Goal: Task Accomplishment & Management: Use online tool/utility

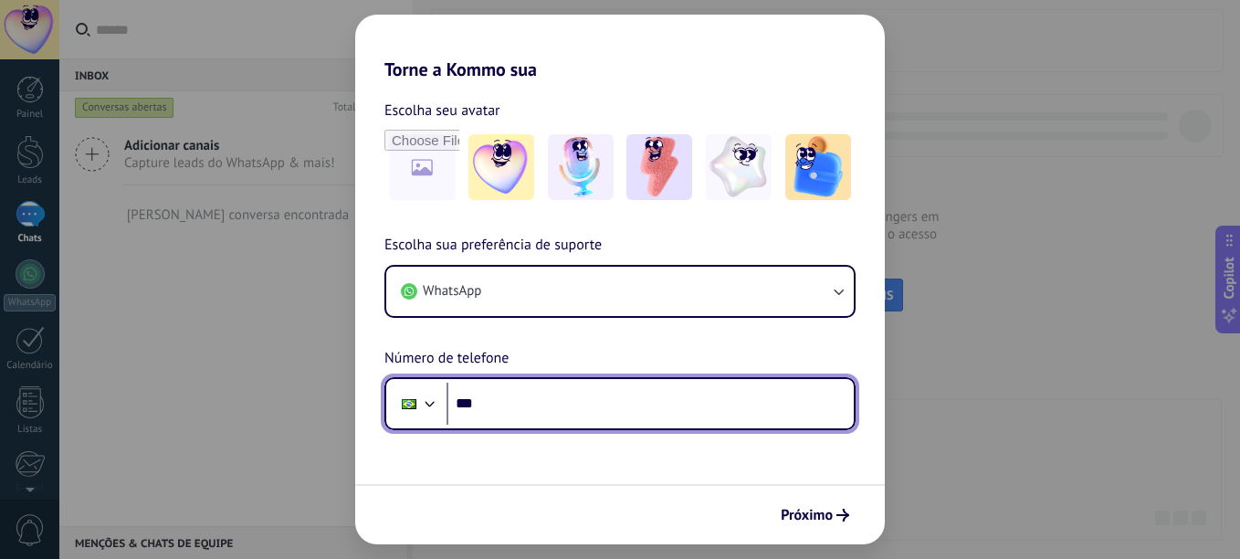
click at [508, 420] on input "***" at bounding box center [650, 404] width 407 height 42
type input "**********"
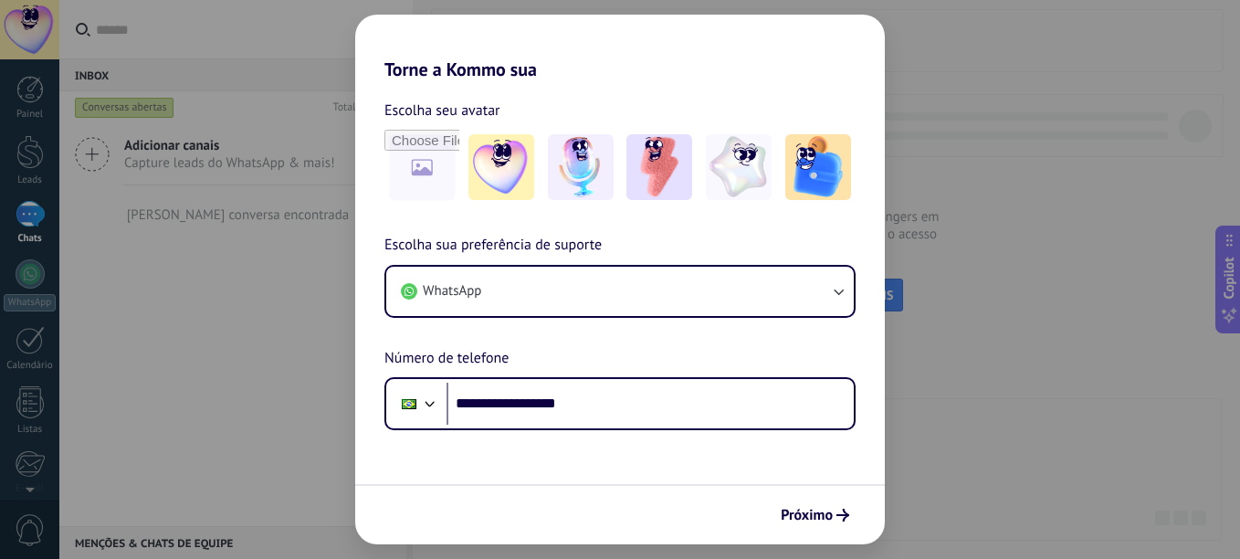
click at [676, 231] on div "**********" at bounding box center [620, 255] width 530 height 350
click at [600, 157] on img at bounding box center [581, 167] width 66 height 66
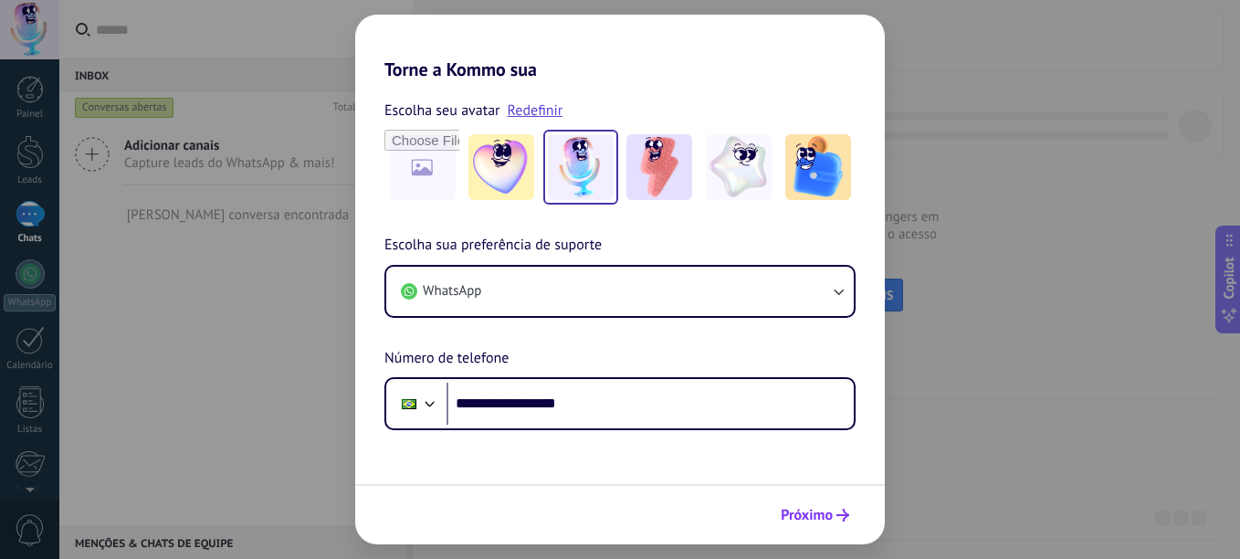
click at [806, 512] on span "Próximo" at bounding box center [807, 515] width 52 height 13
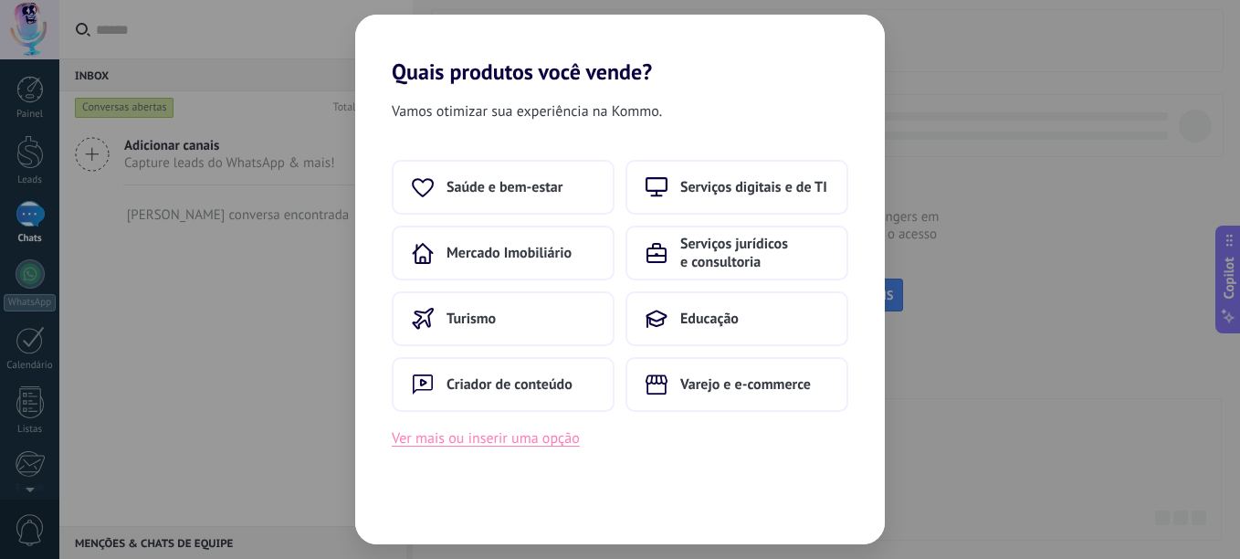
click at [475, 434] on button "Ver mais ou inserir uma opção" at bounding box center [486, 439] width 188 height 24
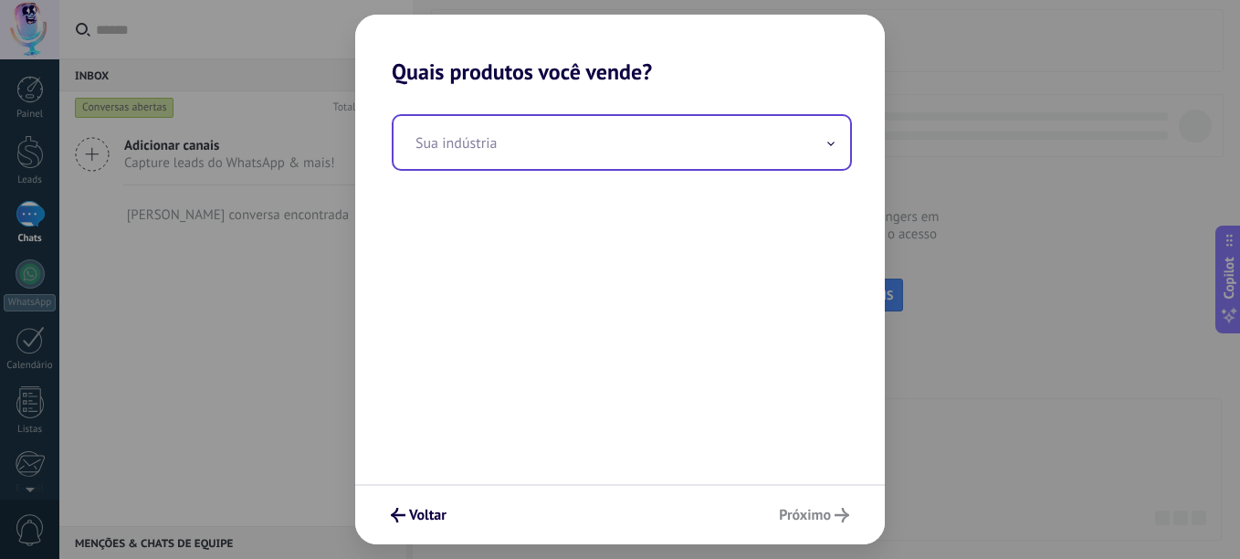
click at [536, 147] on input "text" at bounding box center [622, 142] width 457 height 53
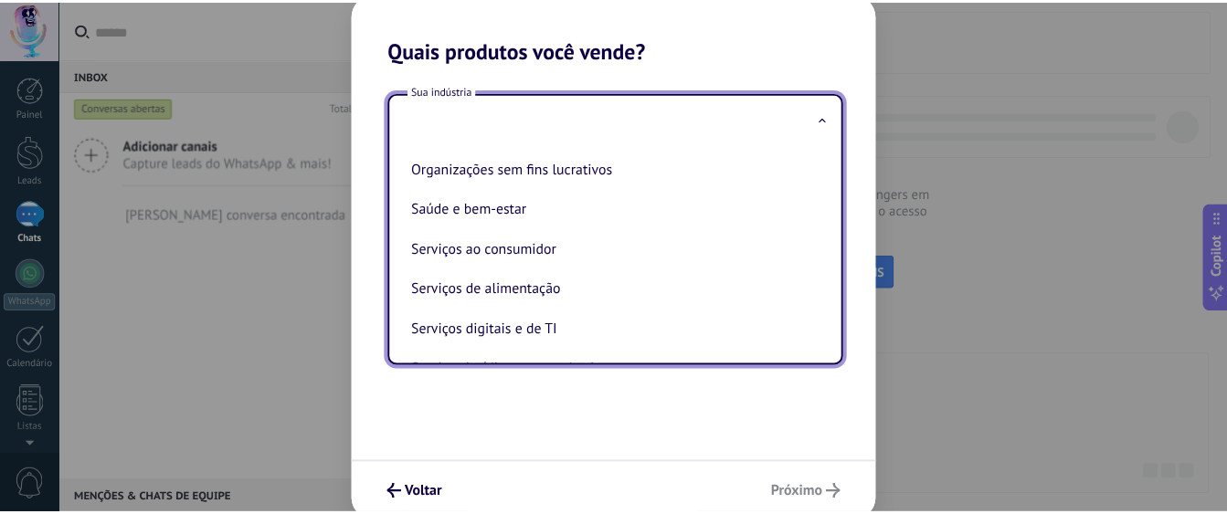
scroll to position [311, 0]
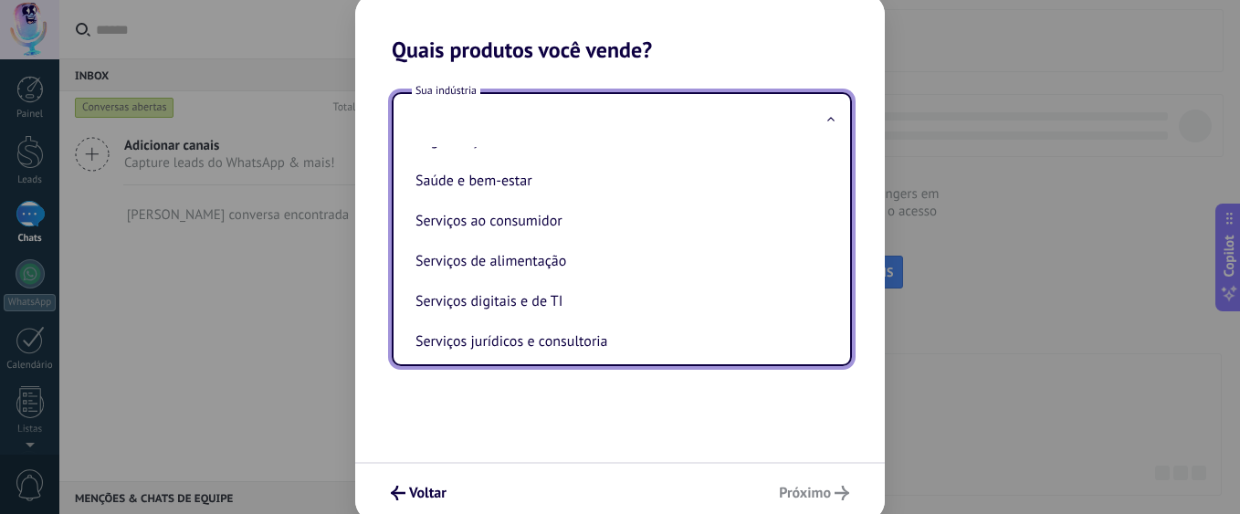
click at [527, 314] on li "Serviços digitais e de TI" at bounding box center [618, 301] width 420 height 40
type input "**********"
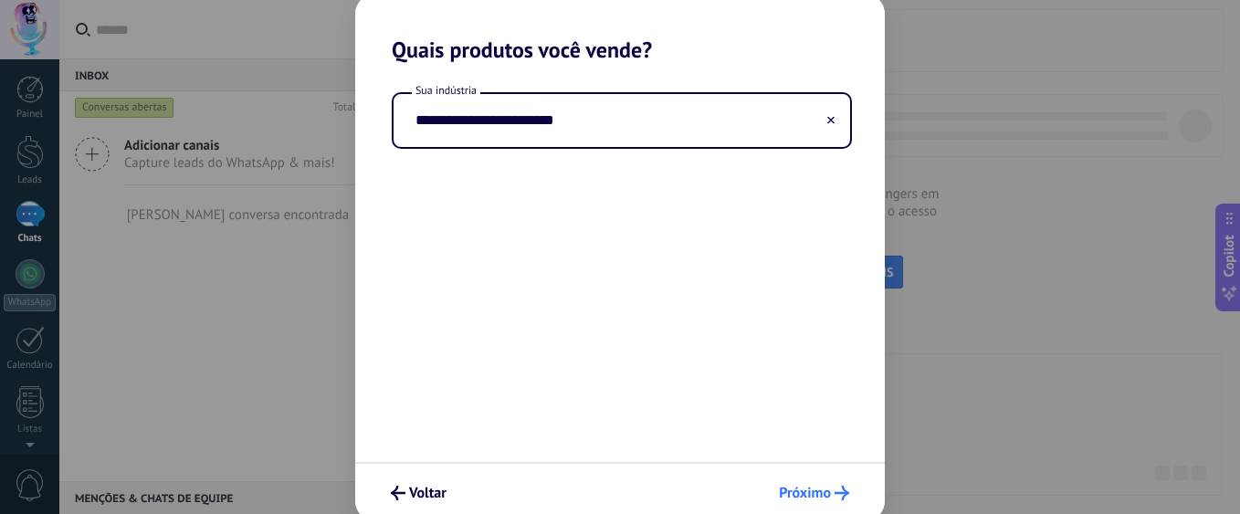
click at [825, 490] on span "Próximo" at bounding box center [805, 493] width 52 height 13
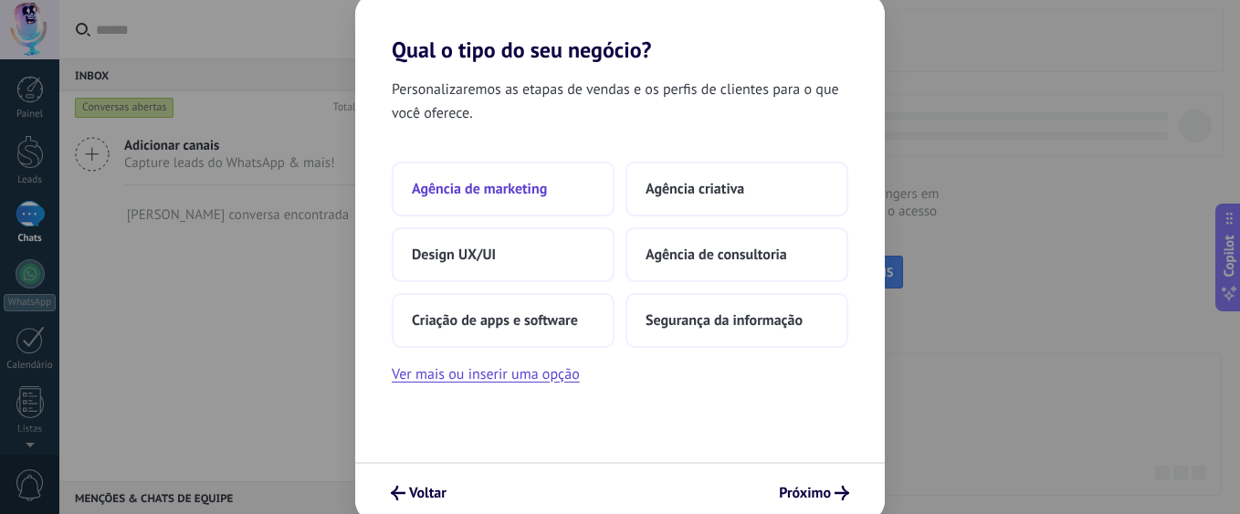
click at [554, 174] on button "Agência de marketing" at bounding box center [503, 189] width 223 height 55
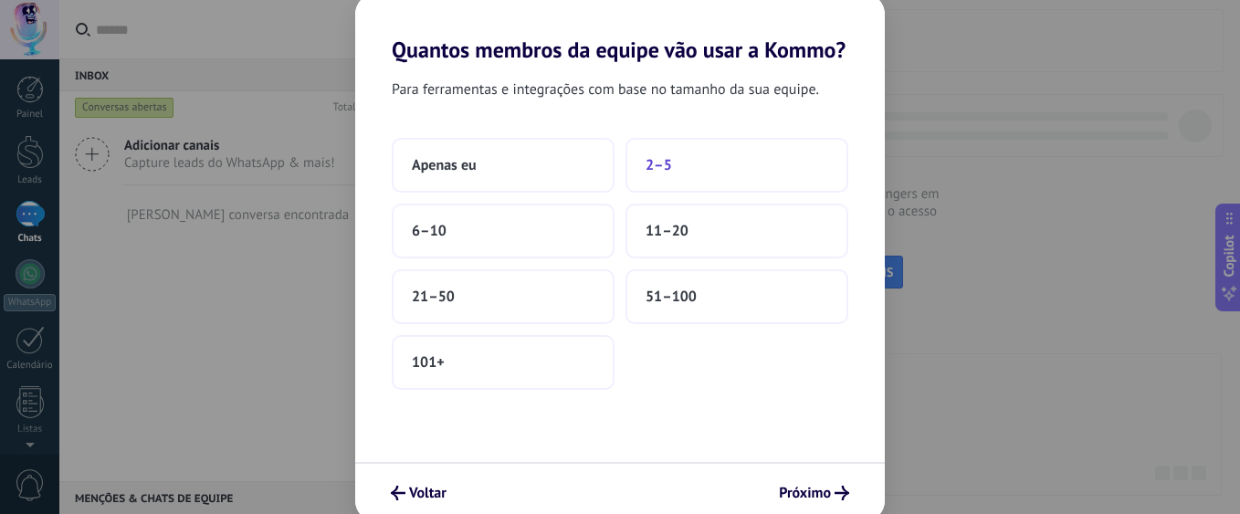
click at [658, 153] on button "2–5" at bounding box center [737, 165] width 223 height 55
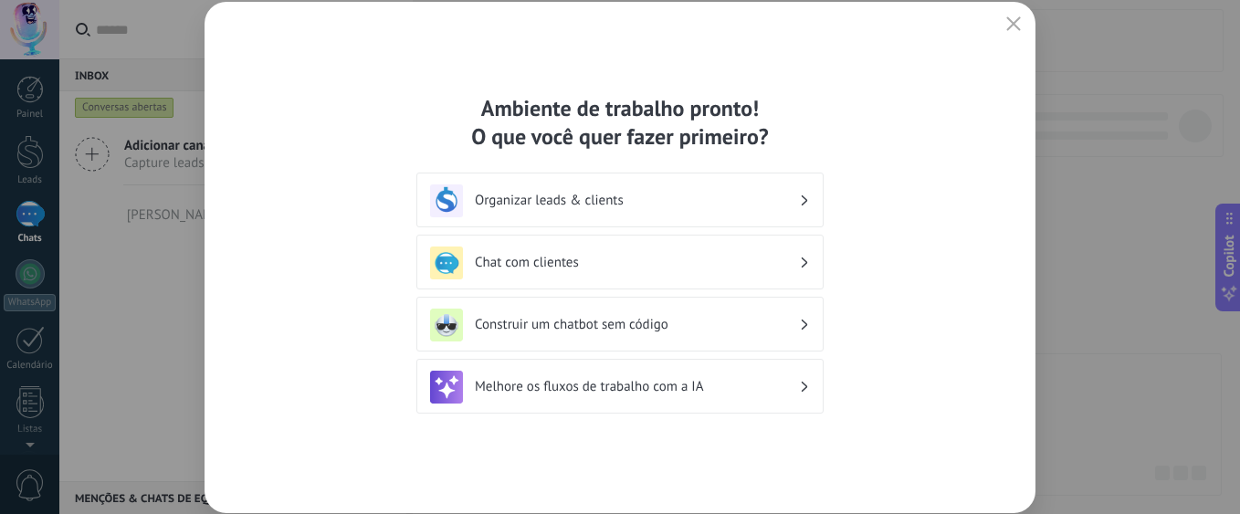
click at [574, 197] on h3 "Organizar leads & clients" at bounding box center [637, 200] width 324 height 17
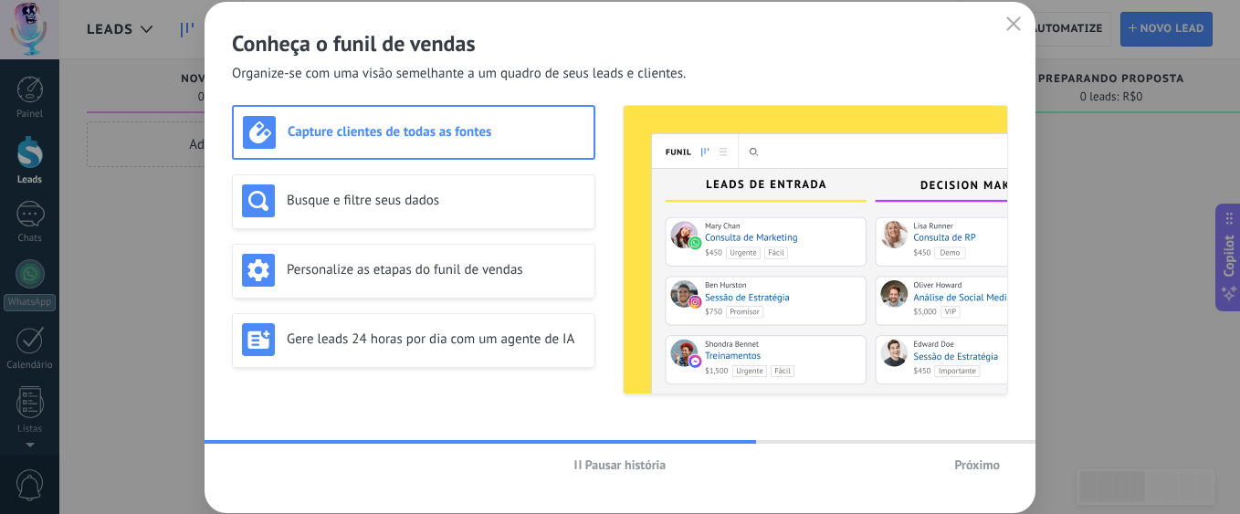
click at [977, 467] on span "Próximo" at bounding box center [977, 464] width 46 height 13
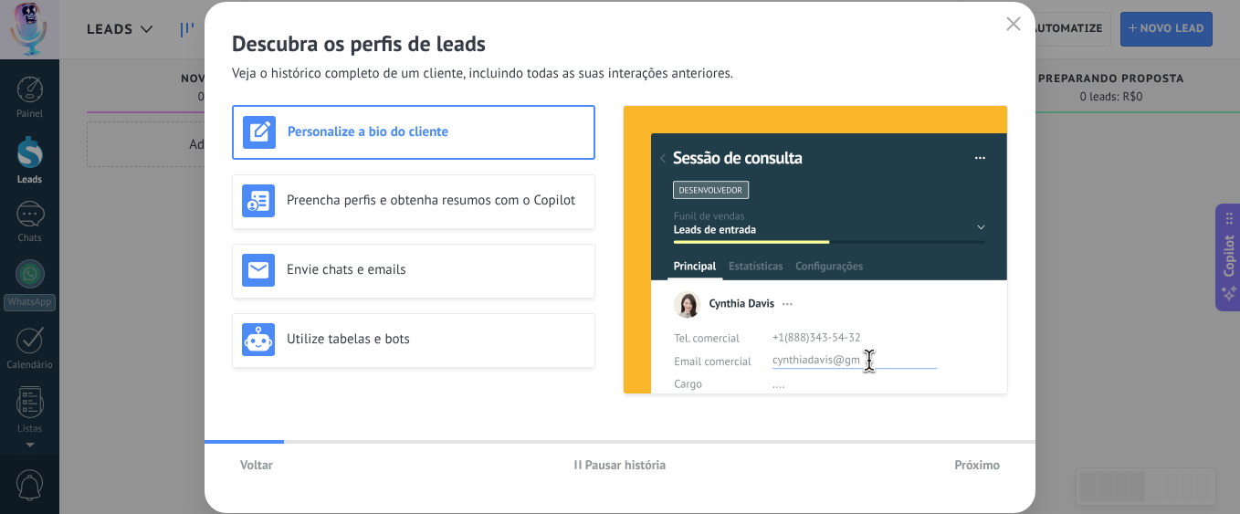
click at [977, 467] on span "Próximo" at bounding box center [977, 464] width 46 height 13
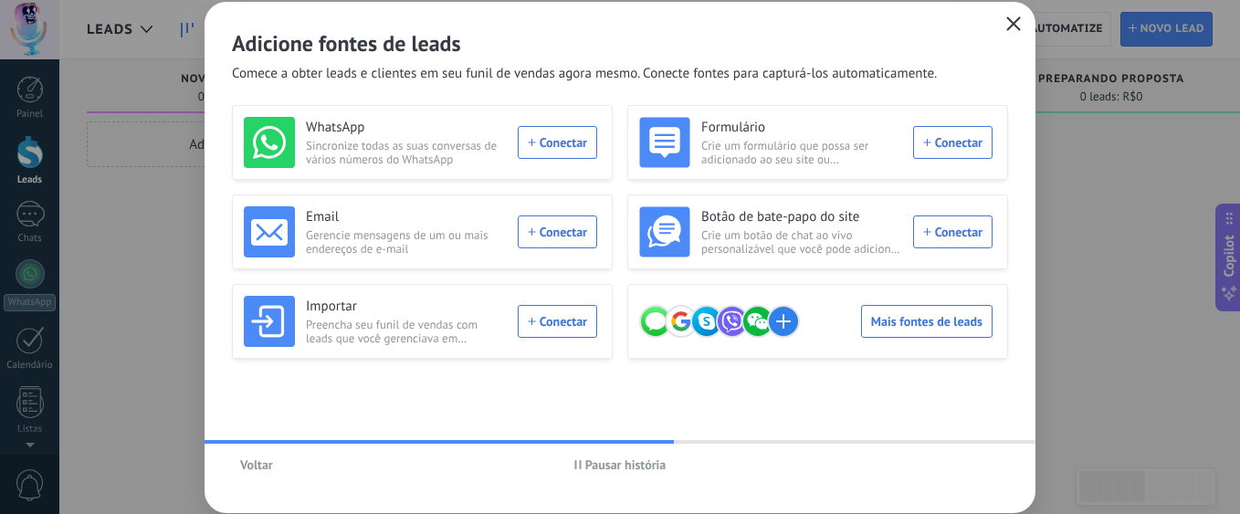
click at [1015, 33] on button "button" at bounding box center [1014, 25] width 24 height 26
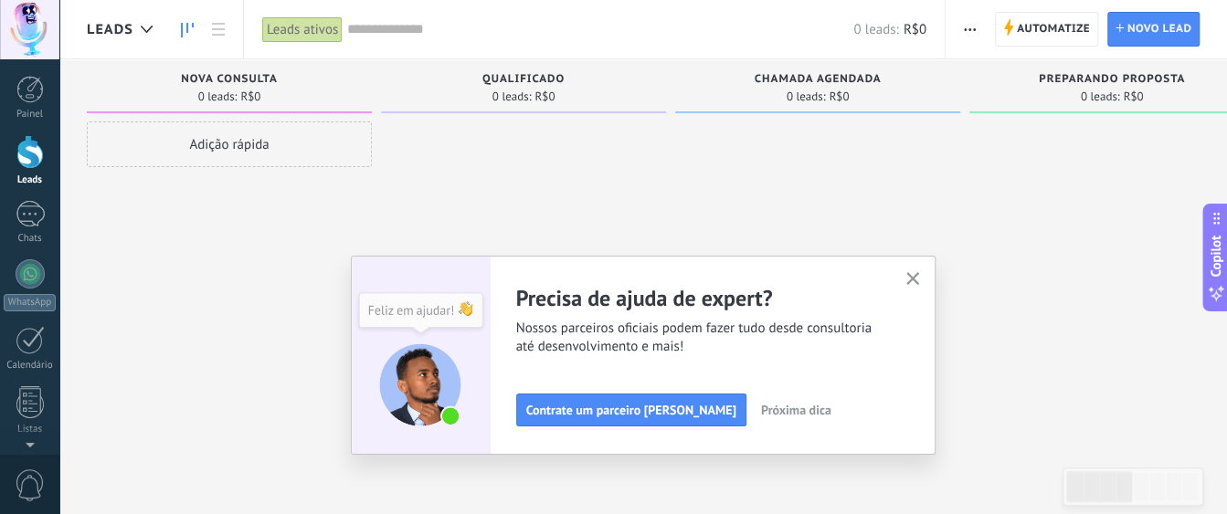
scroll to position [244, 0]
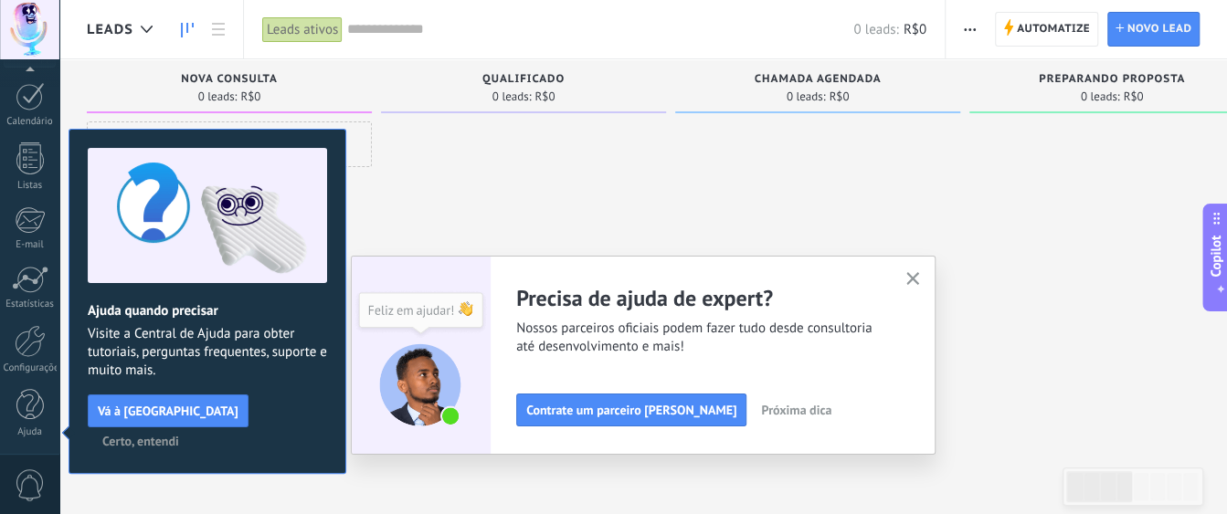
click at [179, 435] on span "Certo, entendi" at bounding box center [140, 441] width 77 height 13
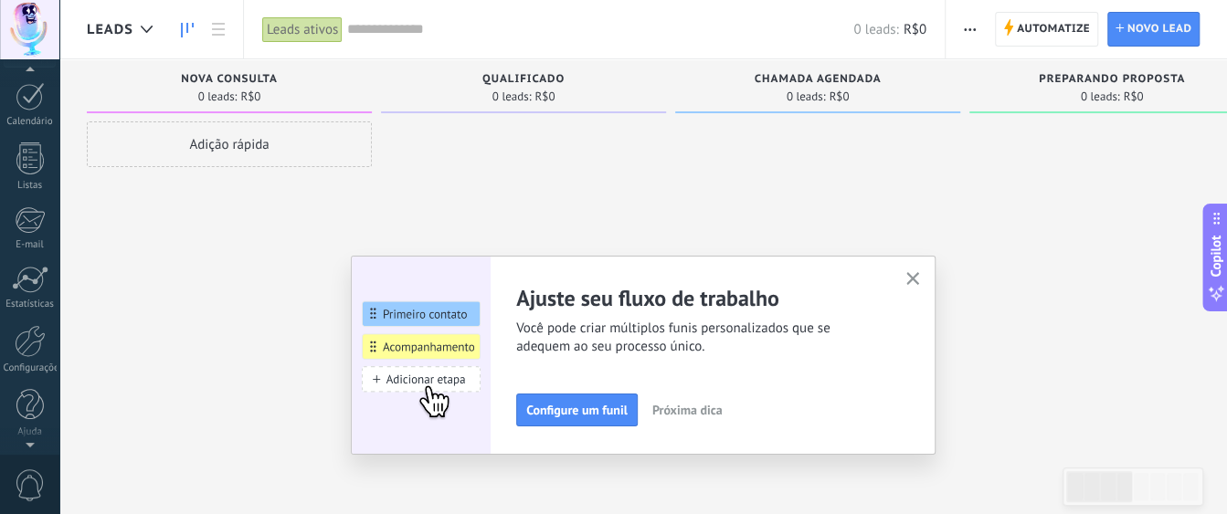
click at [27, 443] on div at bounding box center [29, 440] width 59 height 27
click at [30, 340] on div at bounding box center [30, 341] width 31 height 32
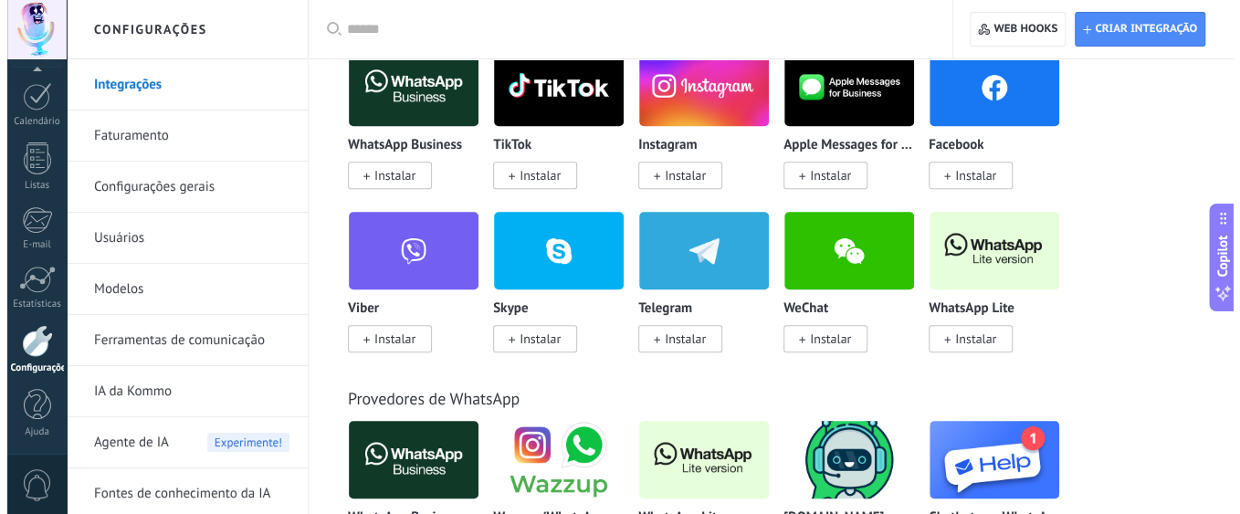
scroll to position [457, 0]
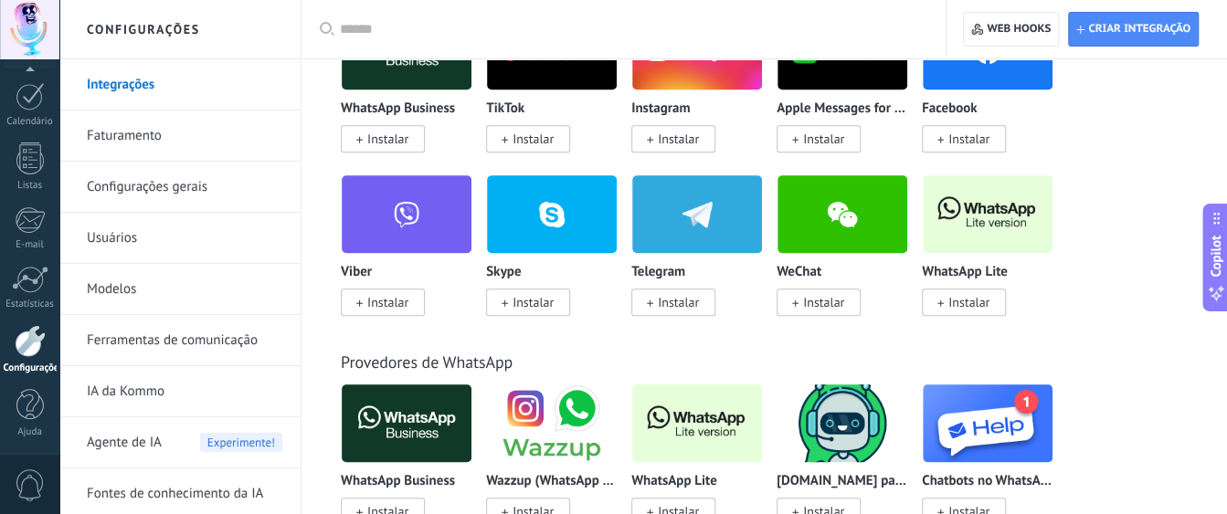
click at [939, 304] on rect at bounding box center [940, 303] width 6 height 1
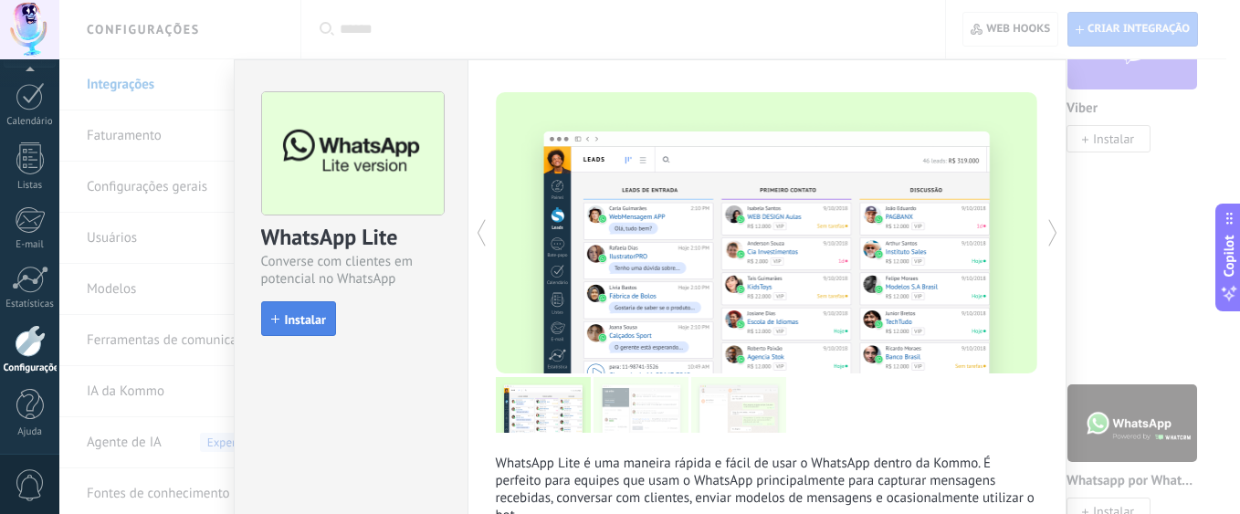
click at [287, 321] on span "Instalar" at bounding box center [305, 319] width 41 height 13
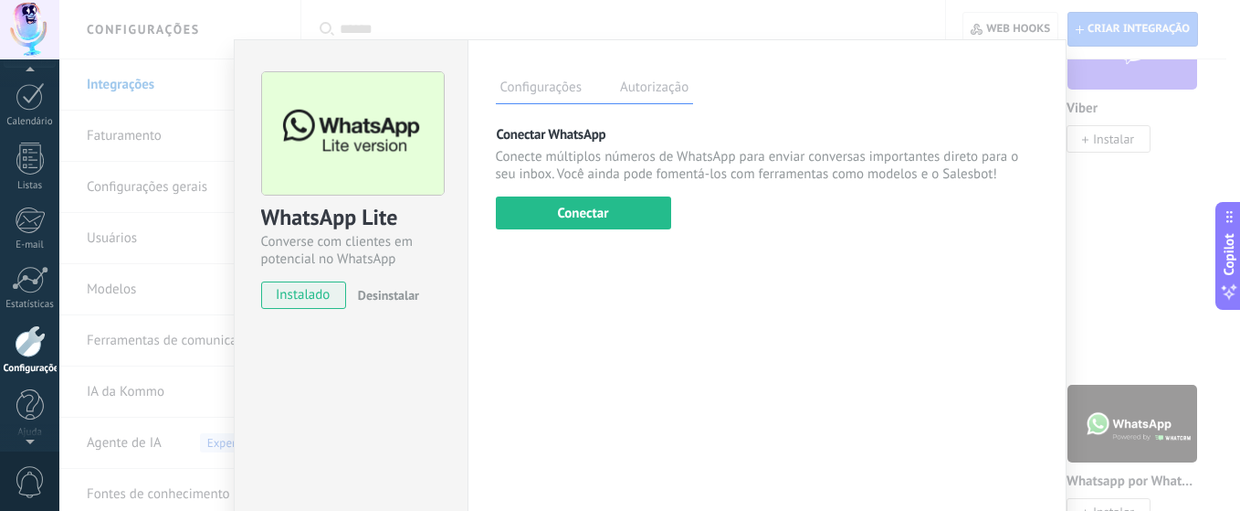
scroll to position [248, 0]
click at [577, 218] on button "Conectar" at bounding box center [583, 212] width 175 height 33
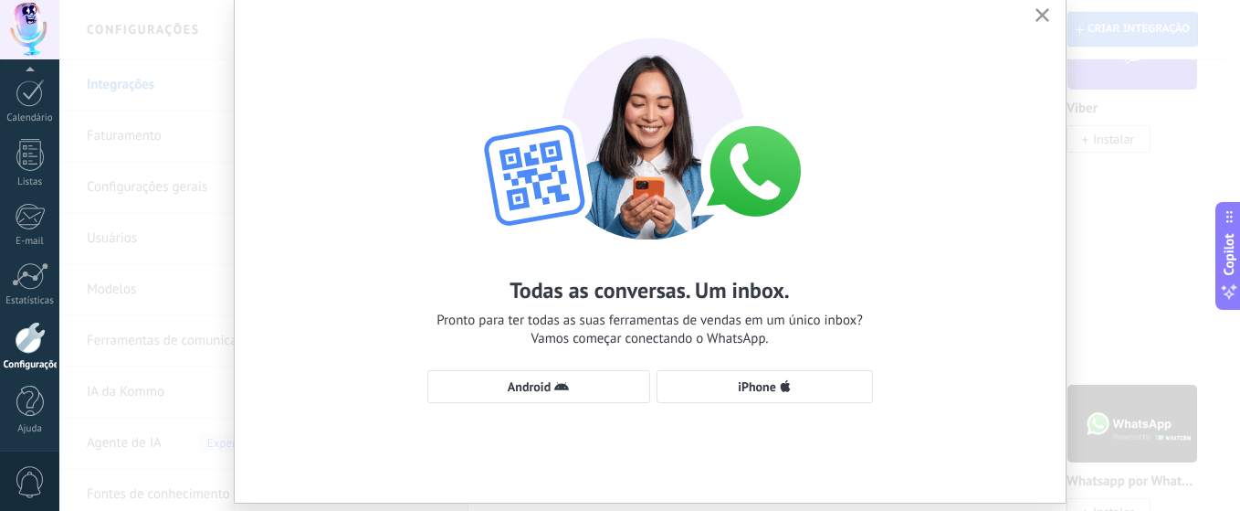
scroll to position [119, 0]
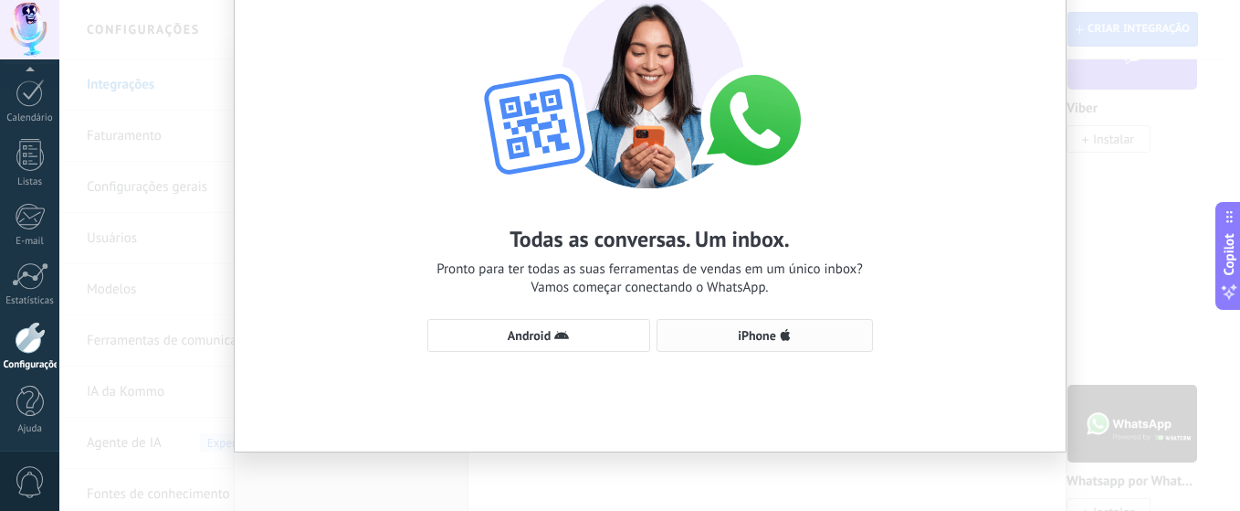
click at [732, 345] on button "iPhone" at bounding box center [765, 335] width 216 height 33
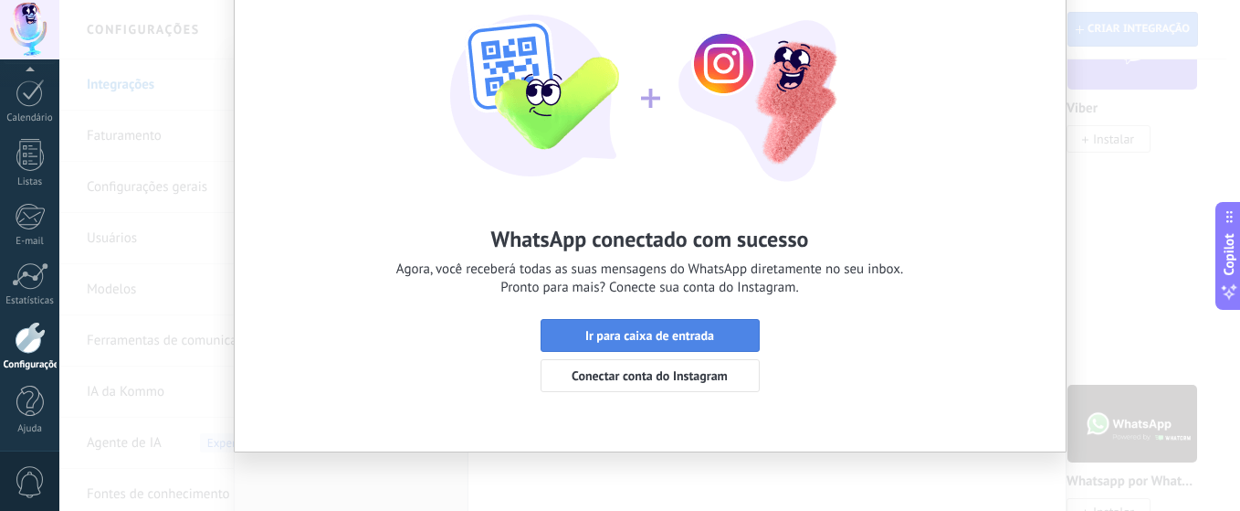
click at [702, 330] on span "Ir para caixa de entrada" at bounding box center [649, 335] width 129 height 13
